Goal: Task Accomplishment & Management: Manage account settings

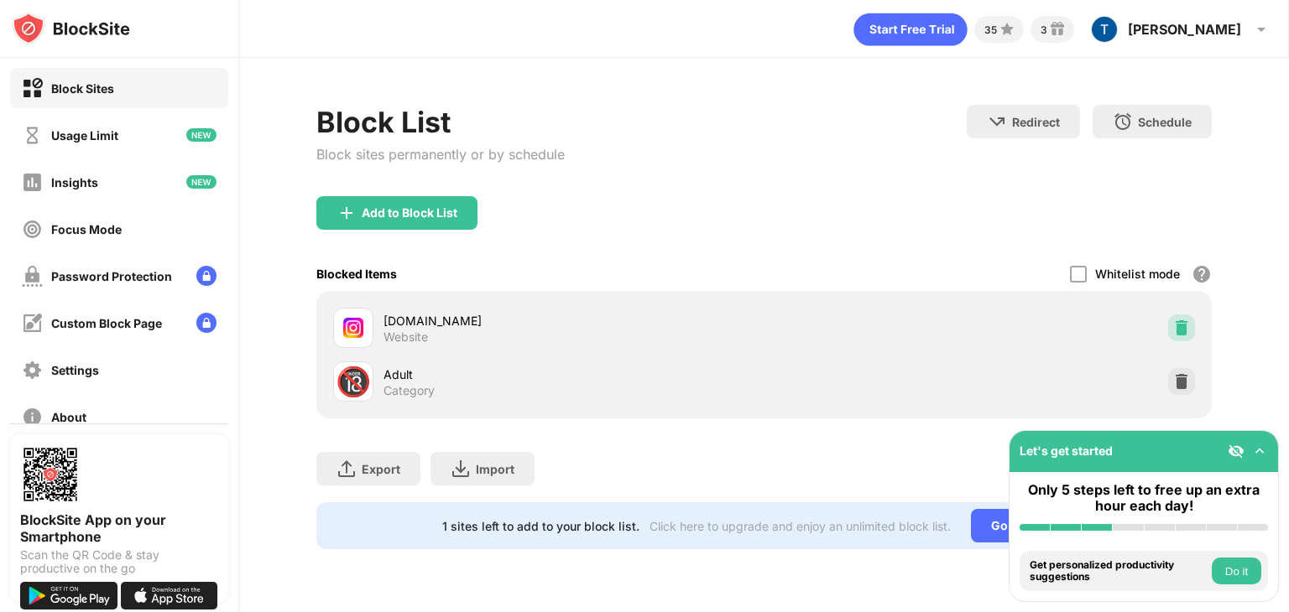
click at [1178, 326] on img at bounding box center [1181, 328] width 17 height 17
